Goal: Navigation & Orientation: Find specific page/section

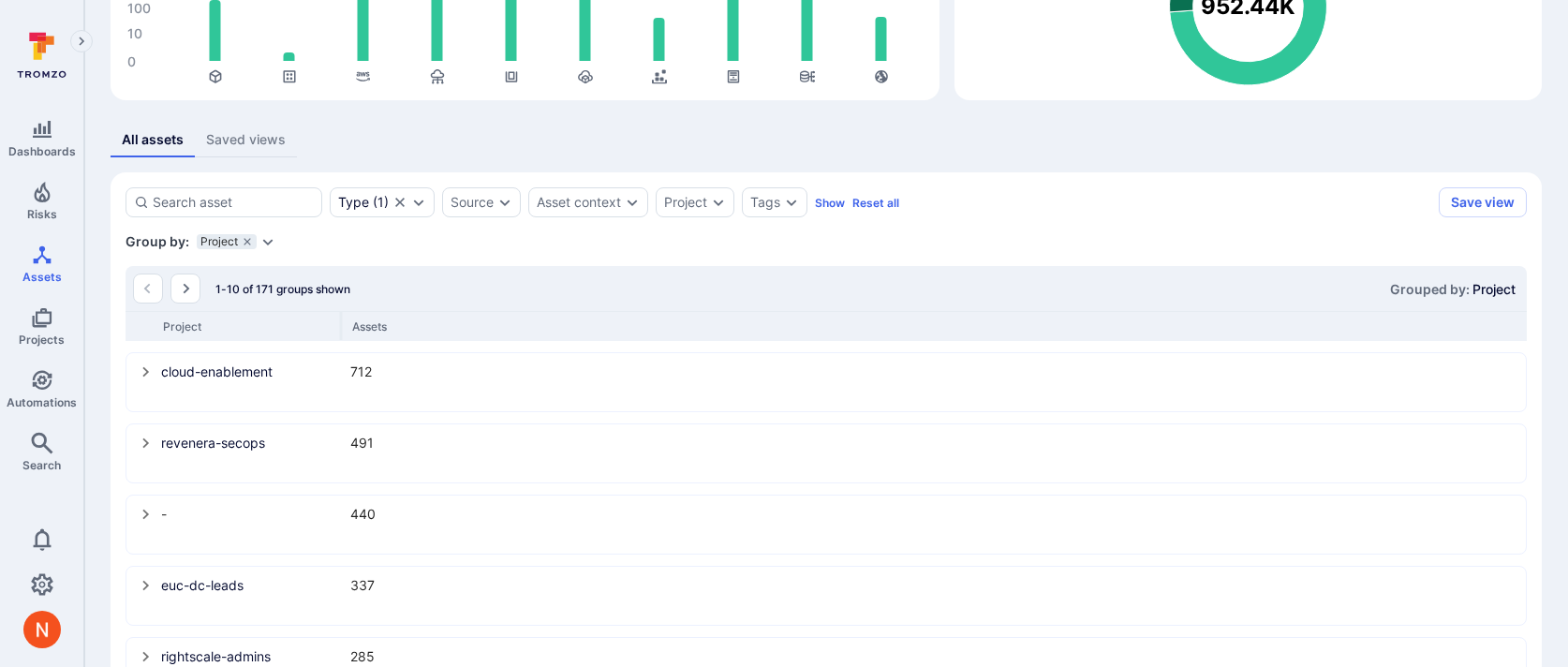
scroll to position [184, 0]
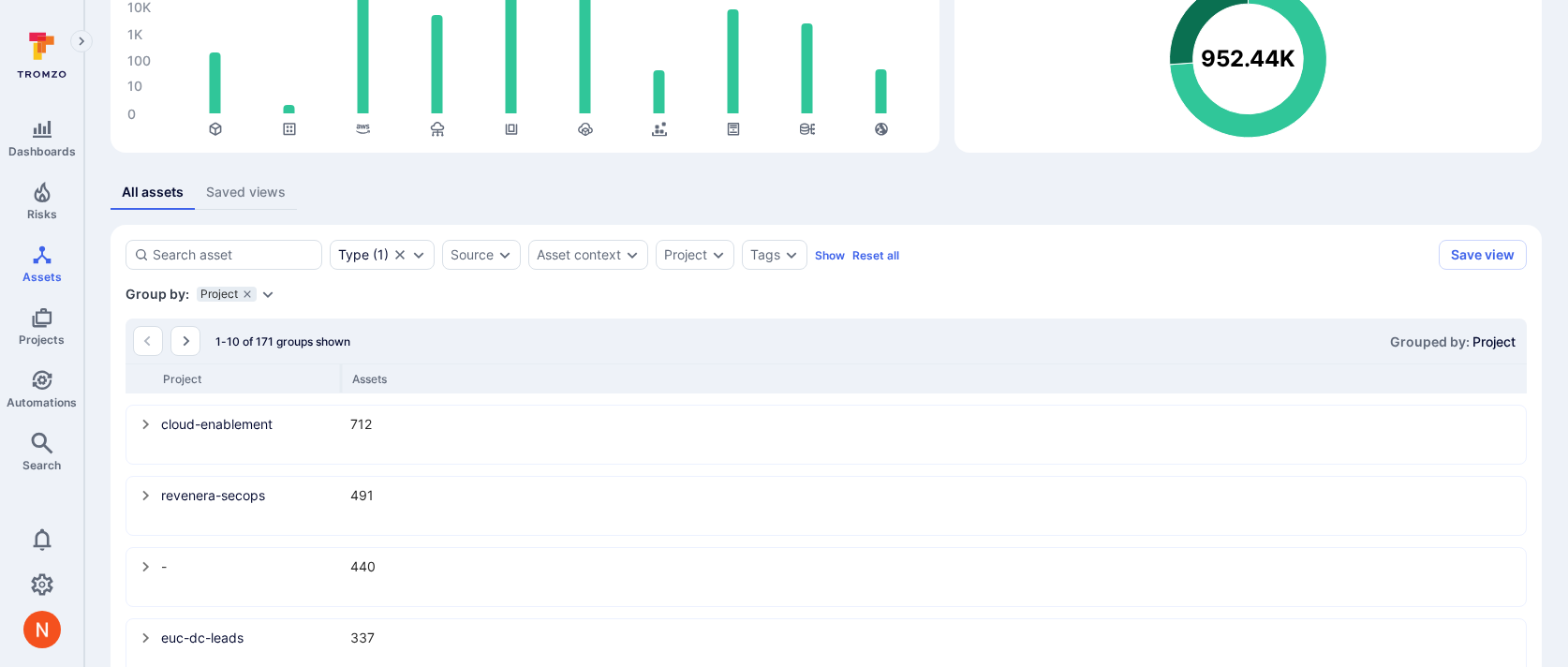
click at [1130, 175] on div "All assets Saved views" at bounding box center [826, 192] width 1431 height 34
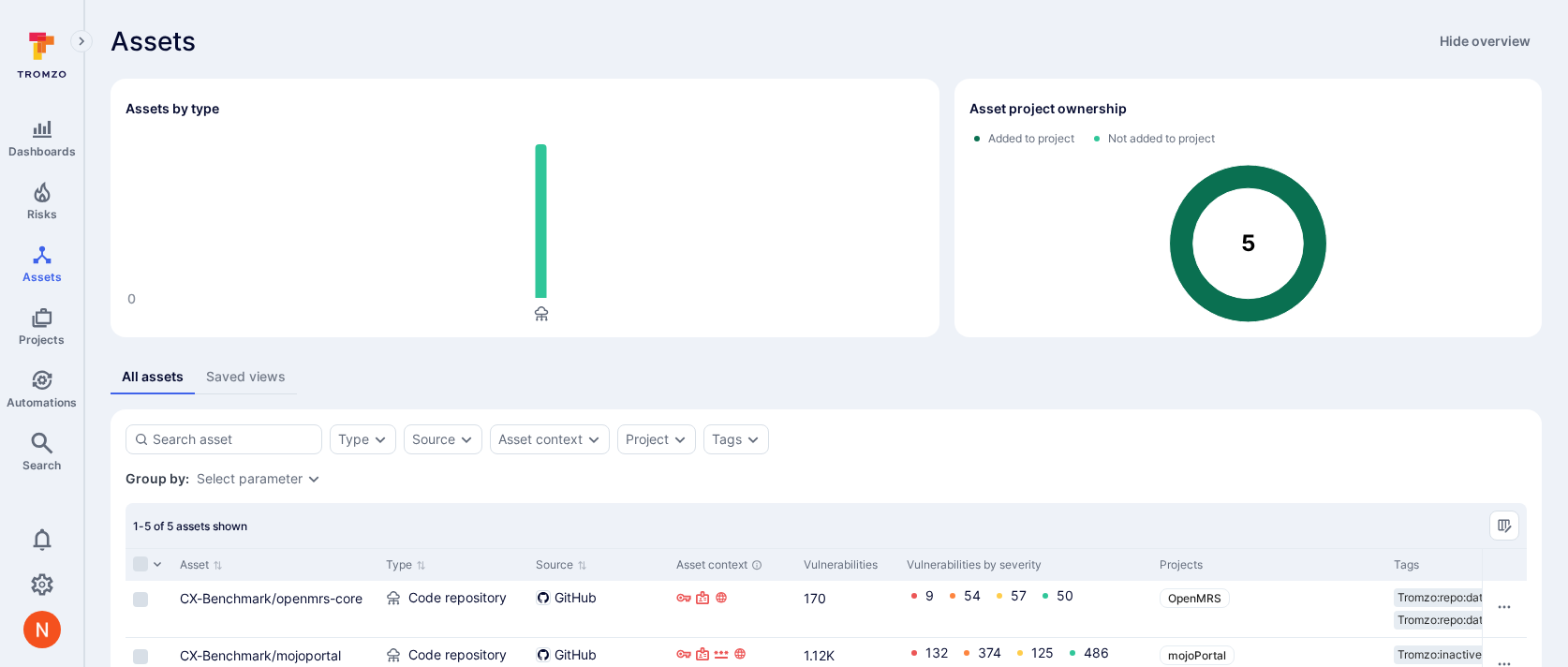
scroll to position [240, 0]
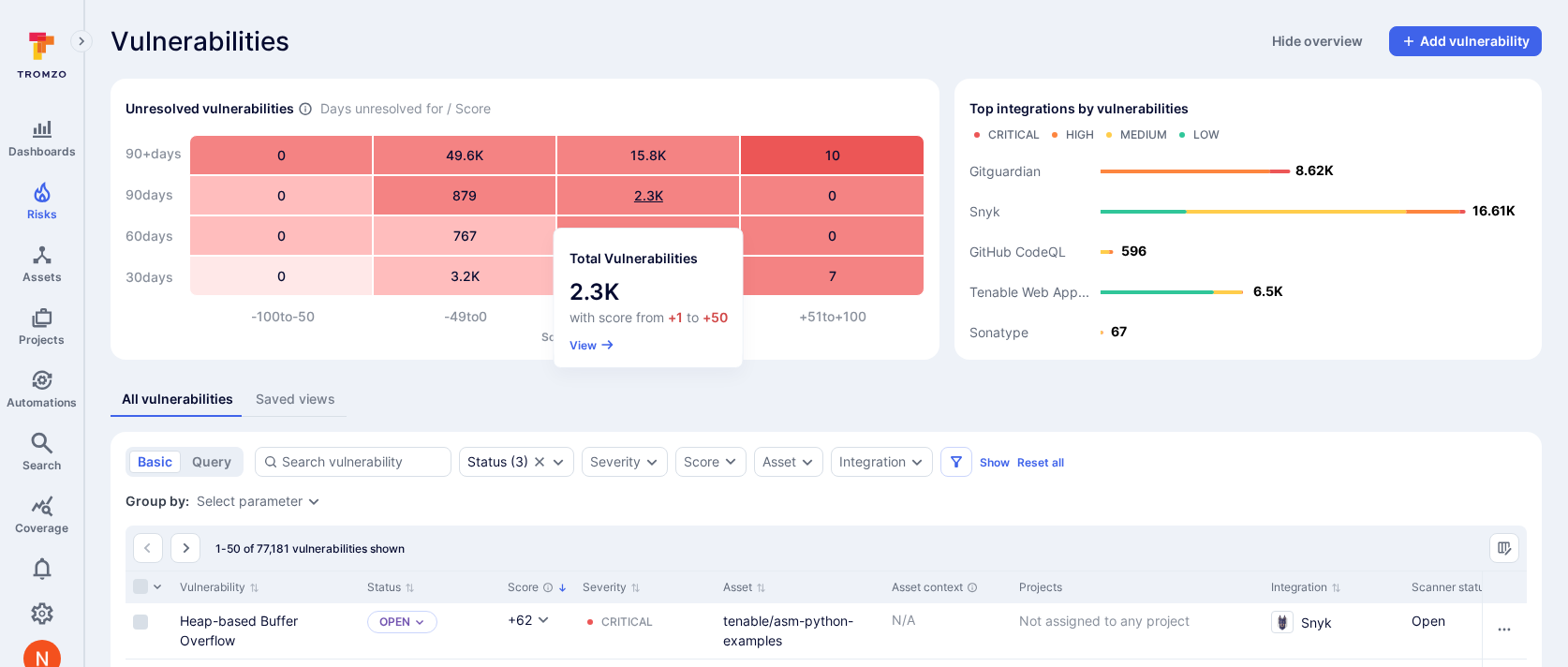
scroll to position [125, 0]
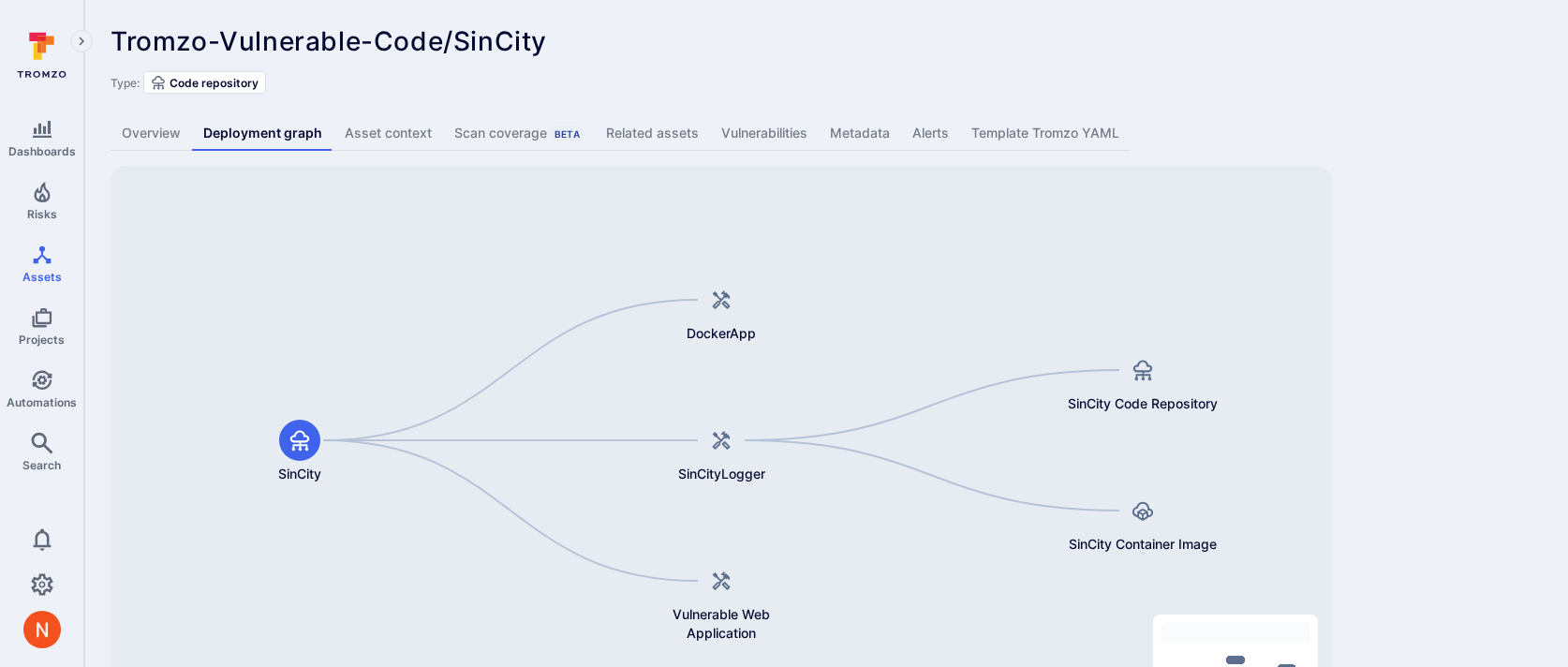
scroll to position [116, 0]
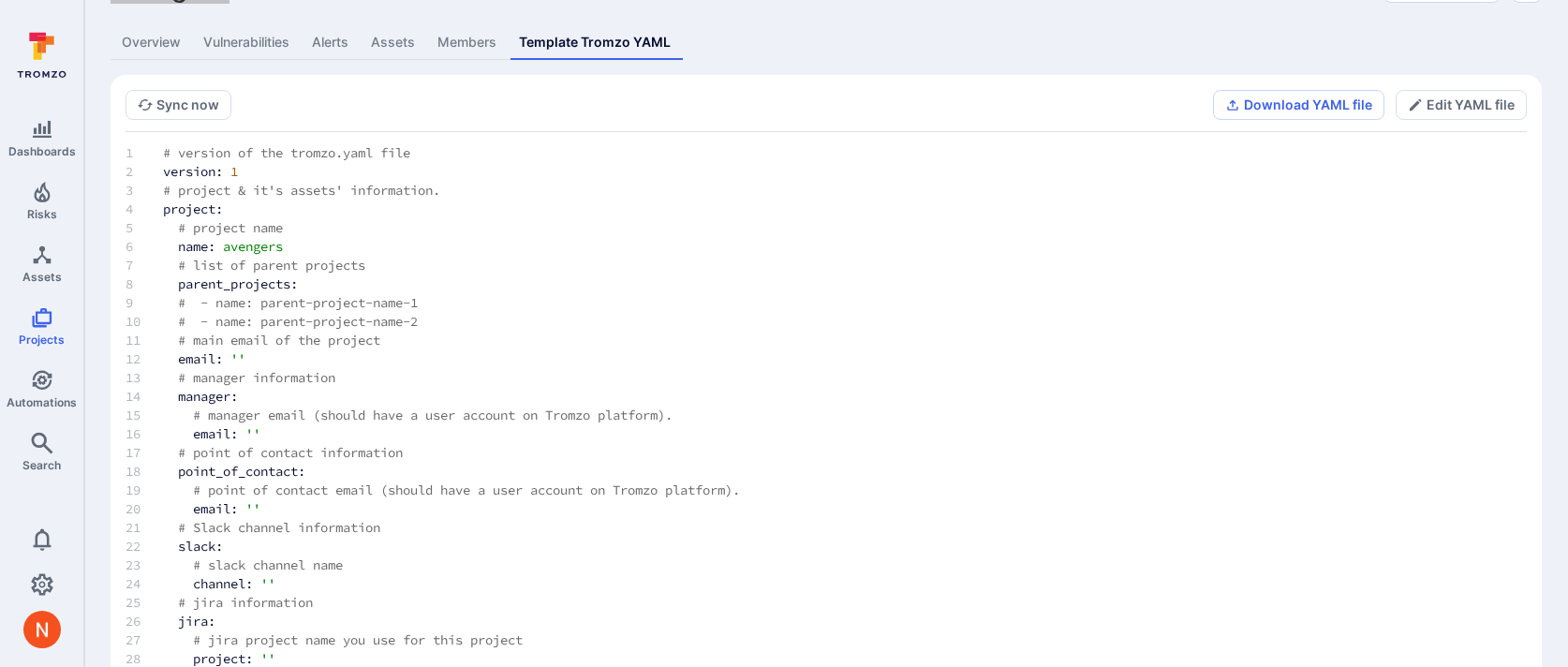
scroll to position [6213, 0]
